Goal: Book appointment/travel/reservation

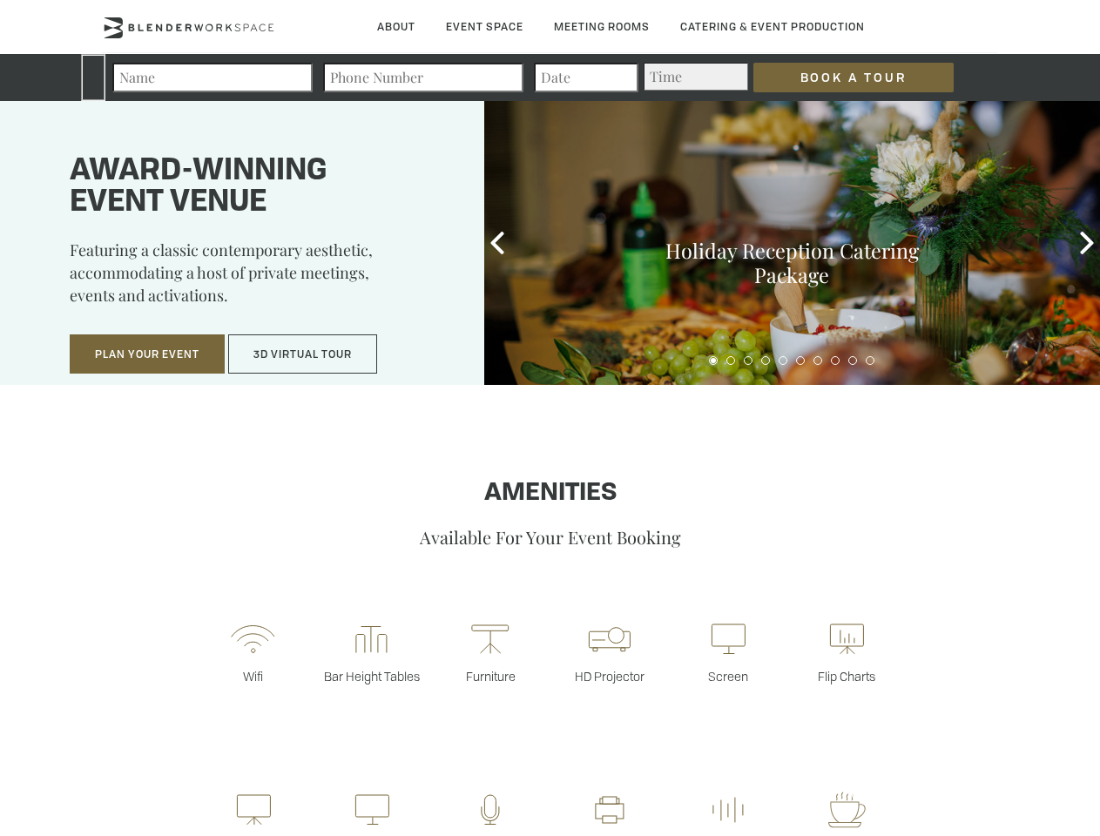
click at [840, 78] on input "Book a Tour" at bounding box center [854, 78] width 200 height 30
click at [147, 355] on button "Plan Your Event" at bounding box center [147, 355] width 155 height 40
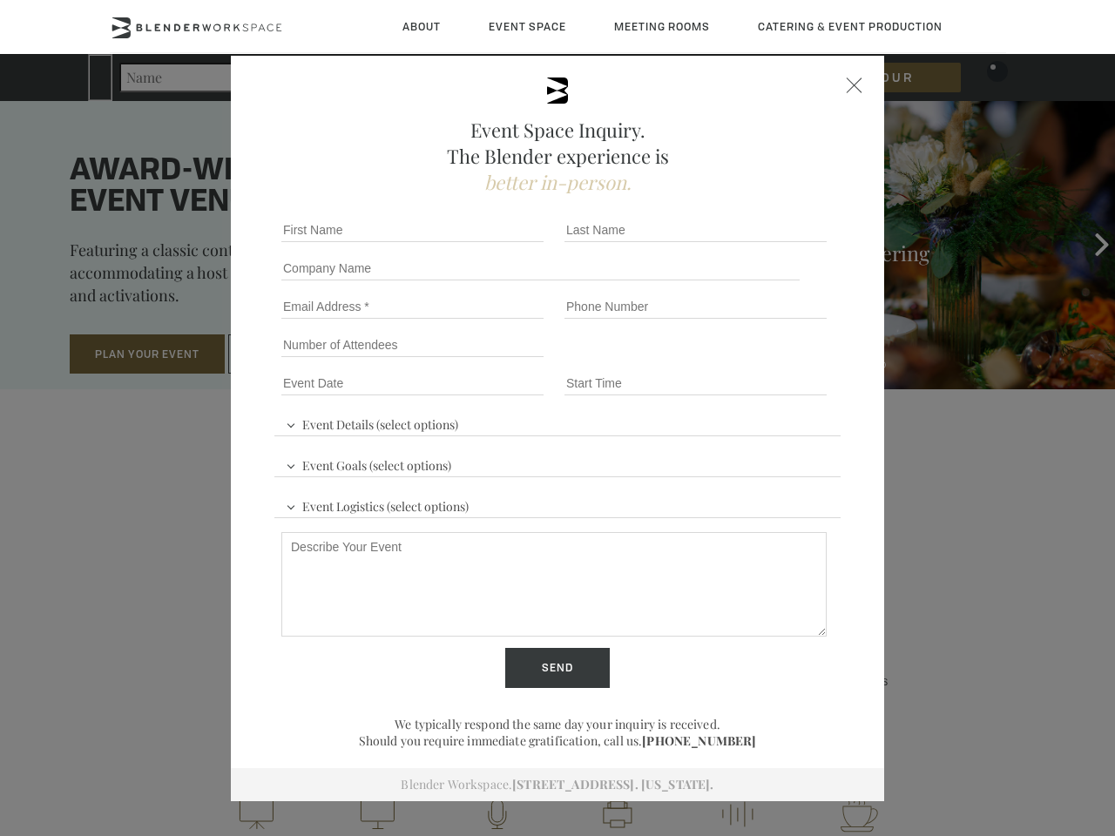
click at [303, 355] on button "3D Virtual Tour" at bounding box center [302, 355] width 149 height 40
click at [497, 243] on div "First name *" at bounding box center [415, 230] width 283 height 38
click at [1087, 243] on div "Event Space Inquiry. The Blender experience is better in-person. Event Details …" at bounding box center [557, 418] width 1115 height 836
click at [714, 361] on fieldset "Number of Attendees Budget Range" at bounding box center [557, 345] width 566 height 38
